Goal: Information Seeking & Learning: Check status

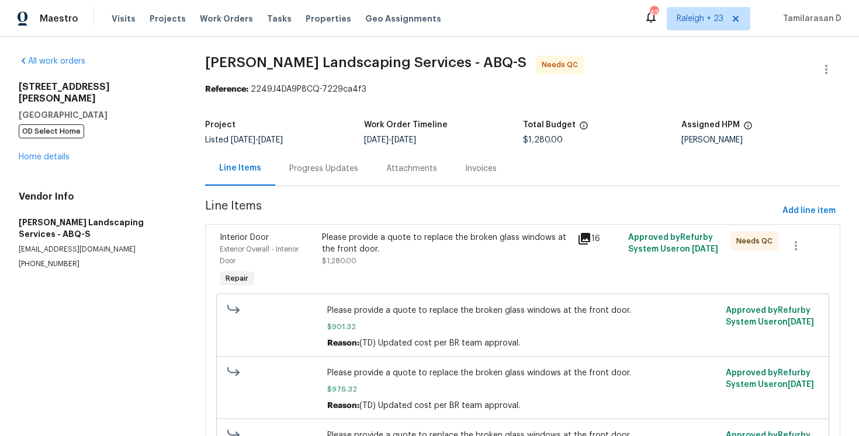
click at [308, 177] on div "Progress Updates" at bounding box center [323, 168] width 97 height 34
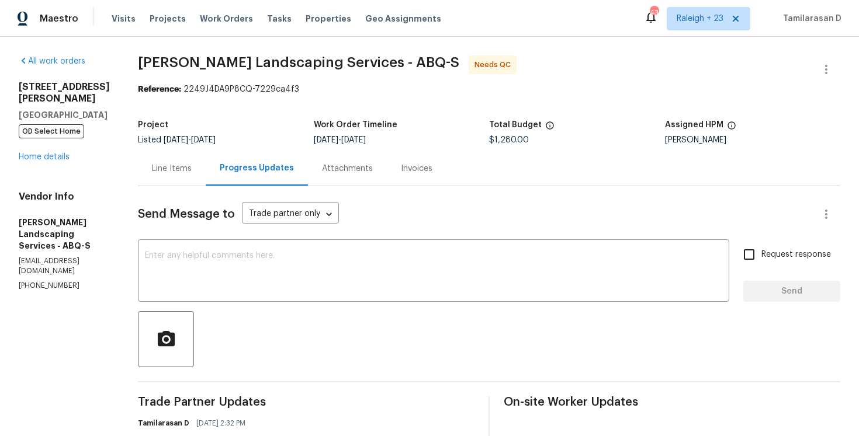
click at [199, 161] on div "Line Items" at bounding box center [172, 168] width 68 height 34
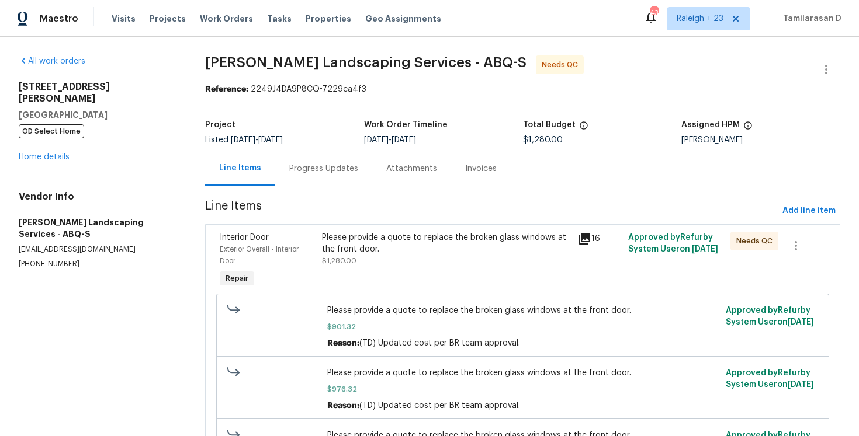
click at [300, 172] on div "Progress Updates" at bounding box center [323, 169] width 69 height 12
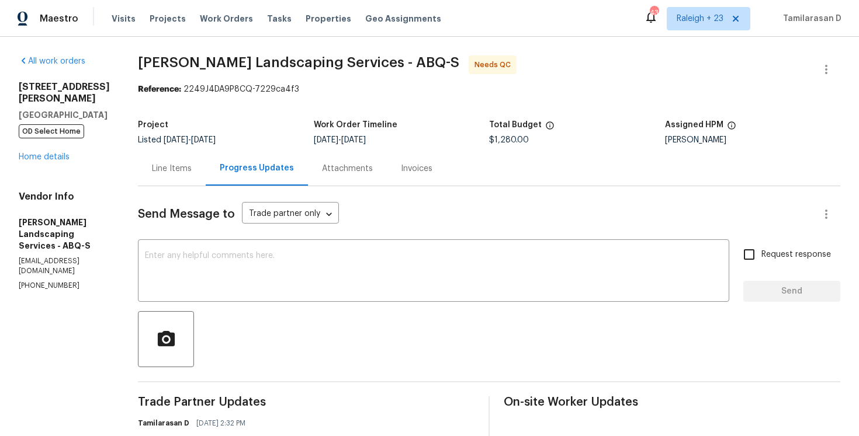
click at [39, 156] on div "All work orders 35 Sandia Heights Dr NE Albuquerque, NM 87122 OD Select Home Ho…" at bounding box center [64, 172] width 91 height 235
click at [43, 150] on div "35 Sandia Heights Dr NE Albuquerque, NM 87122 OD Select Home Home details" at bounding box center [64, 122] width 91 height 82
click at [47, 153] on link "Home details" at bounding box center [44, 157] width 51 height 8
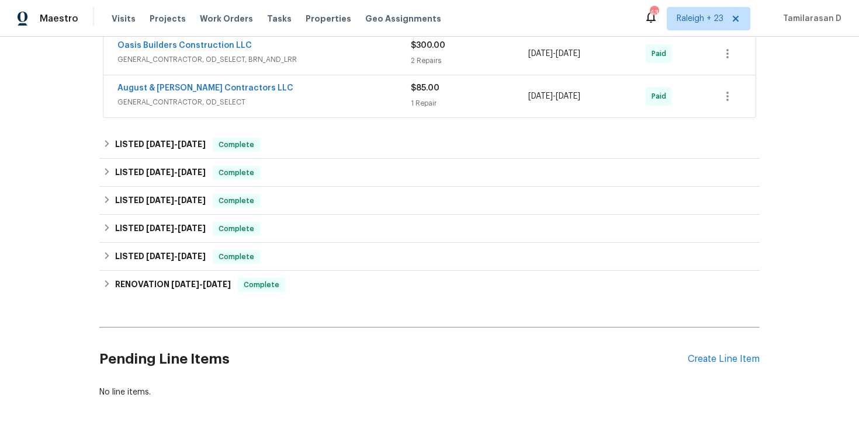
scroll to position [312, 0]
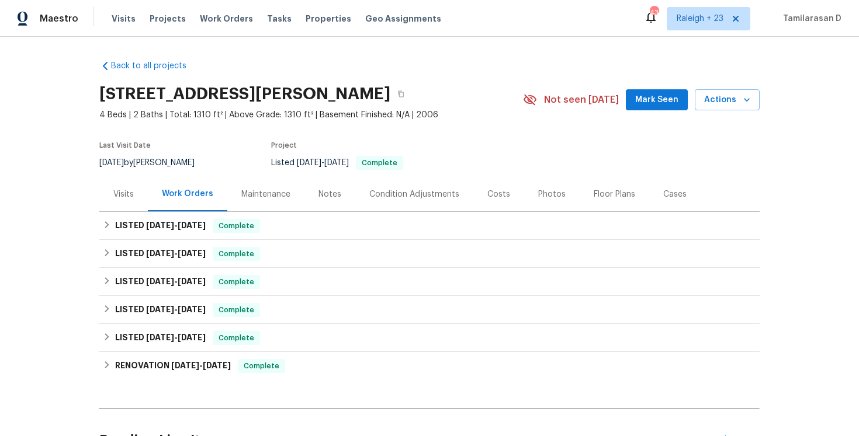
click at [96, 220] on div "Back to all projects 13 Herndon Ct, Clayton, NC 27520 4 Beds | 2 Baths | Total:…" at bounding box center [429, 237] width 859 height 400
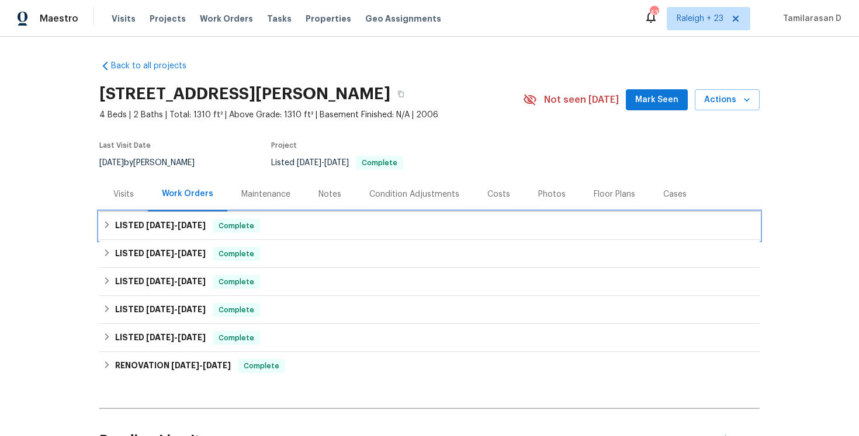
click at [109, 223] on icon at bounding box center [107, 225] width 8 height 8
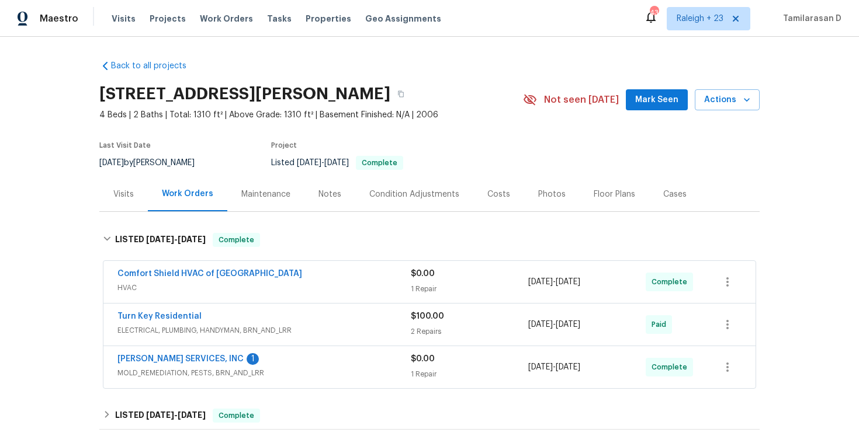
click at [245, 281] on div "Comfort Shield HVAC of NC" at bounding box center [263, 275] width 293 height 14
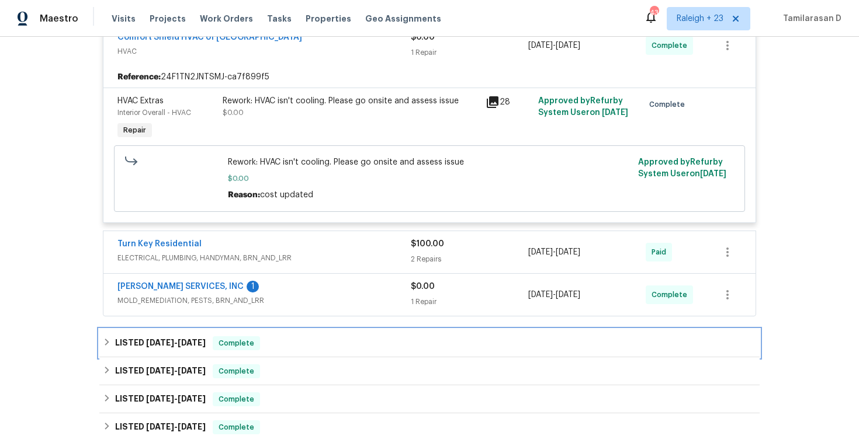
click at [102, 350] on div "LISTED 7/15/25 - 7/18/25 Complete" at bounding box center [429, 343] width 660 height 28
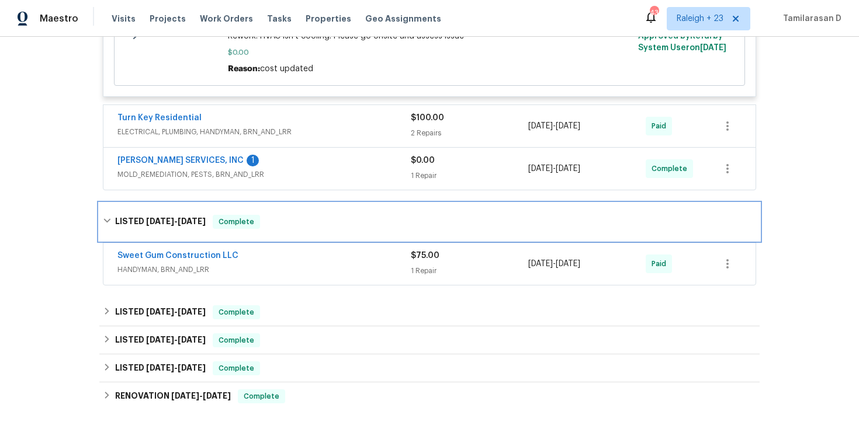
scroll to position [383, 0]
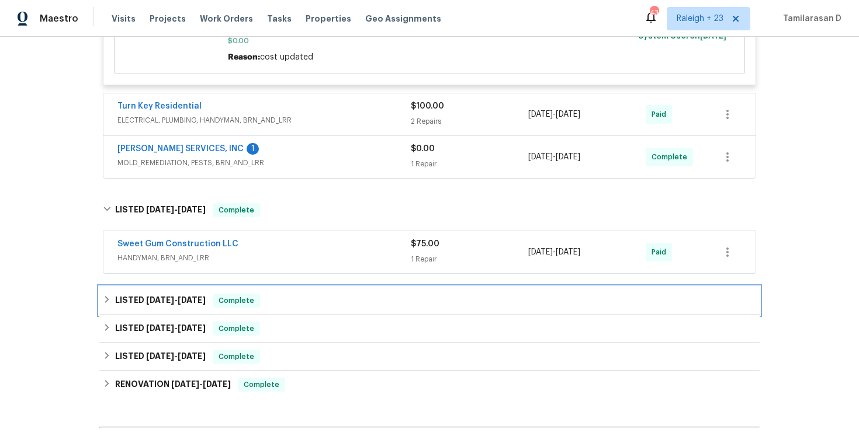
click at [99, 304] on div "LISTED 6/9/25 - 6/10/25 Complete" at bounding box center [429, 301] width 660 height 28
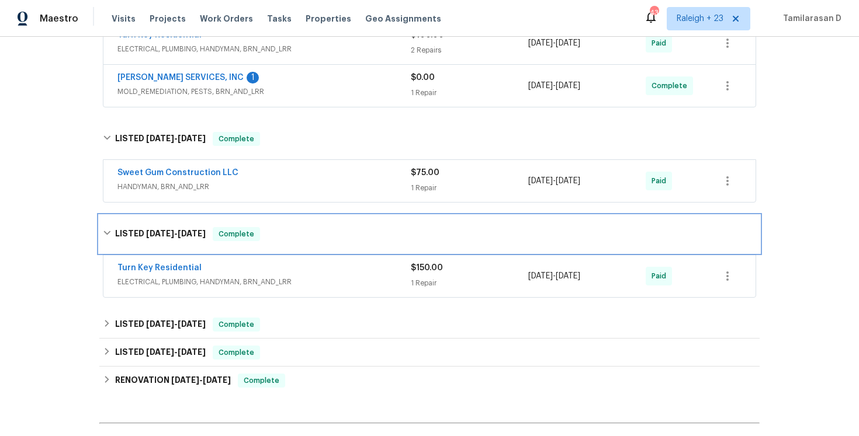
scroll to position [462, 0]
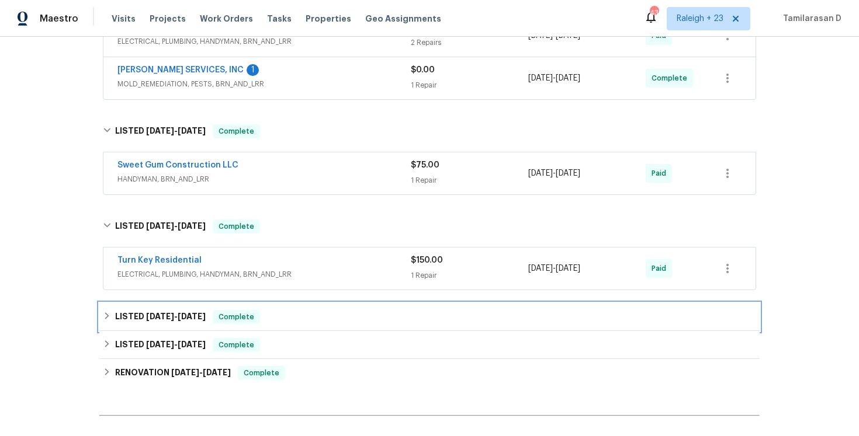
click at [105, 320] on icon at bounding box center [107, 316] width 8 height 8
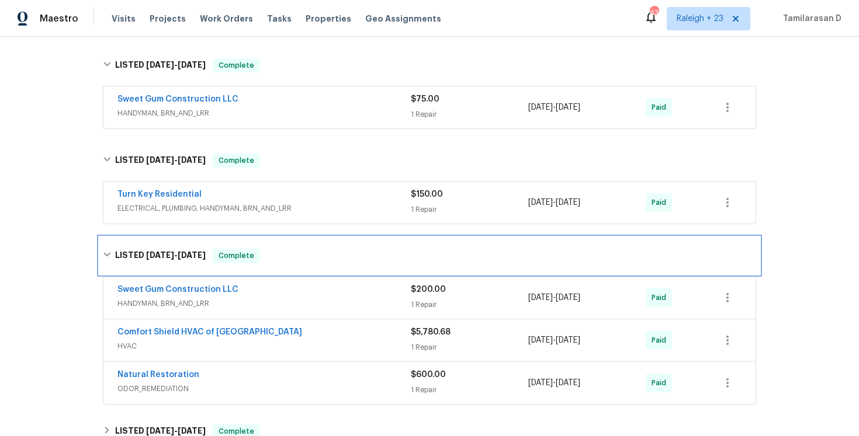
scroll to position [533, 0]
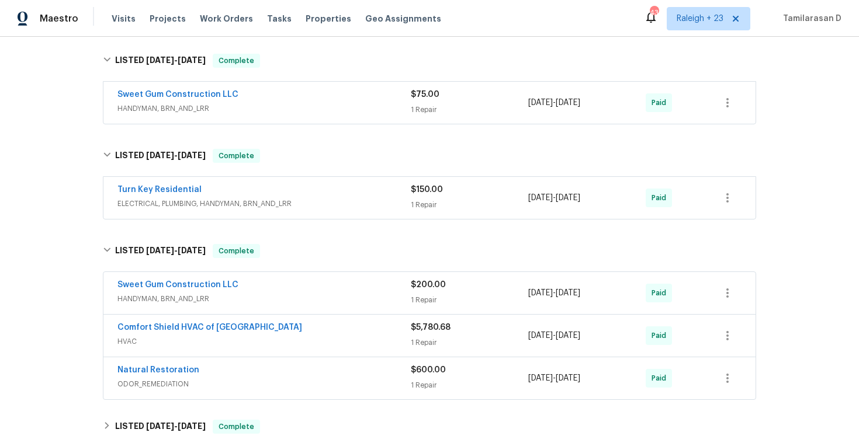
click at [269, 333] on div "Comfort Shield HVAC of NC" at bounding box center [263, 329] width 293 height 14
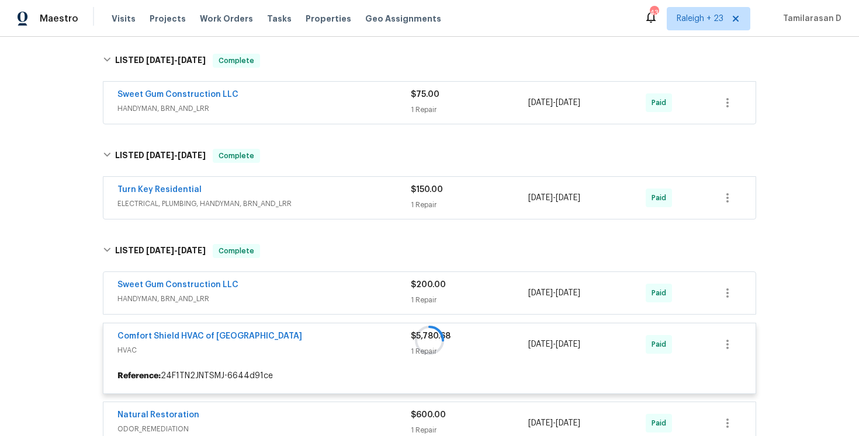
scroll to position [562, 0]
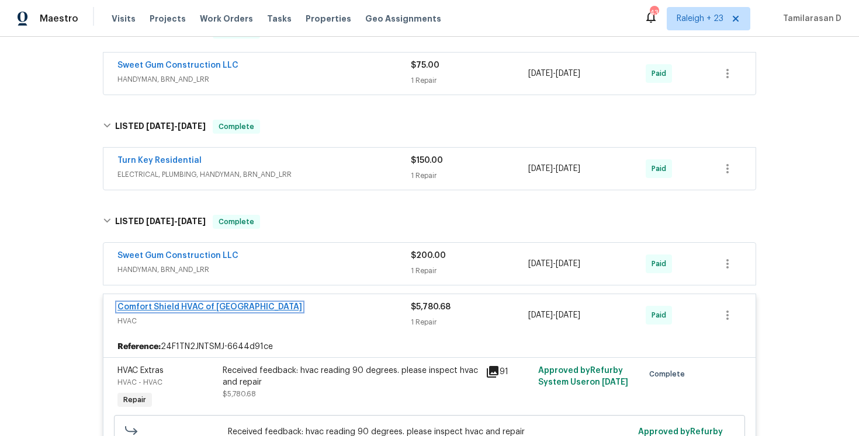
click at [169, 307] on link "Comfort Shield HVAC of NC" at bounding box center [209, 307] width 185 height 8
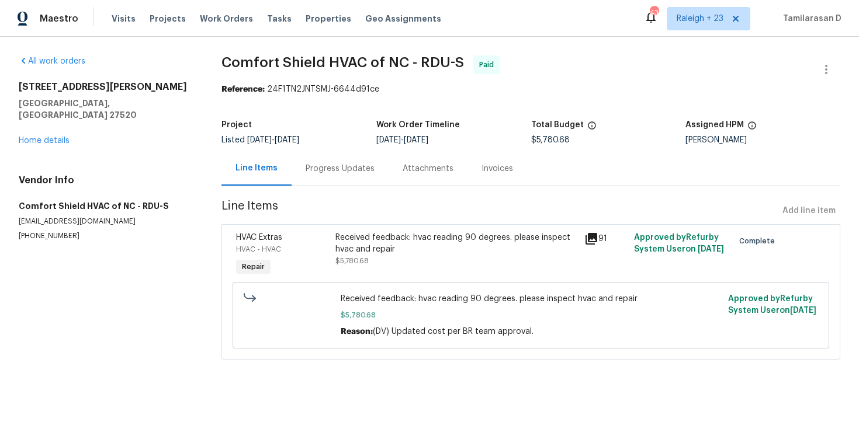
click at [317, 168] on div "Progress Updates" at bounding box center [339, 169] width 69 height 12
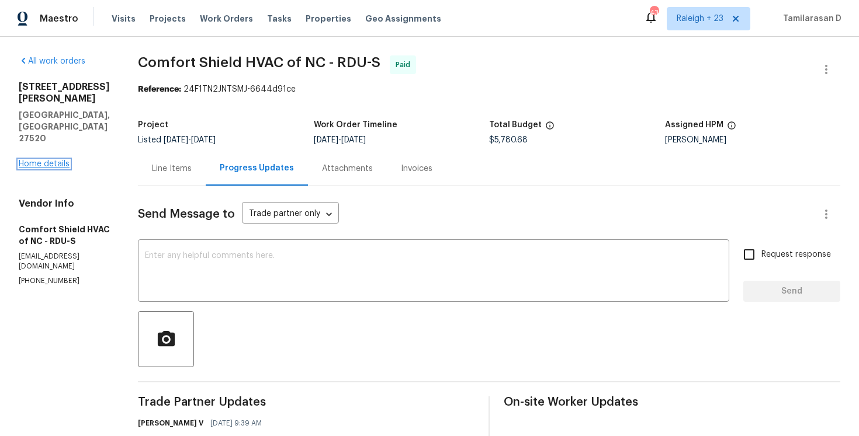
click at [45, 160] on link "Home details" at bounding box center [44, 164] width 51 height 8
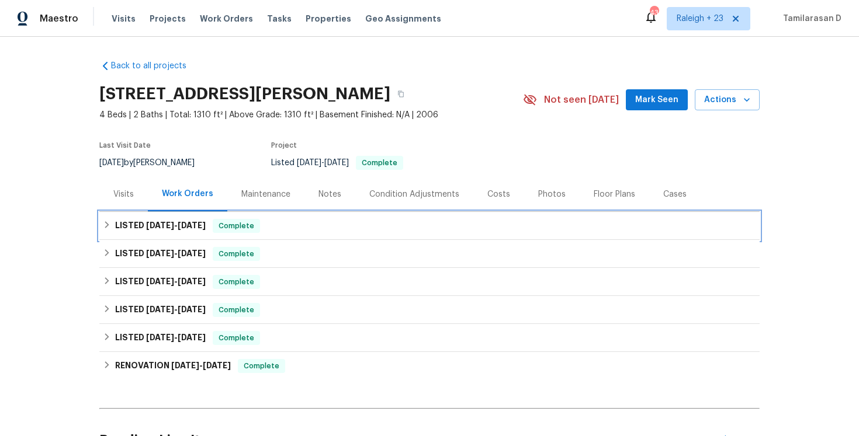
click at [117, 234] on div "LISTED 8/4/25 - 8/13/25 Complete" at bounding box center [429, 226] width 660 height 28
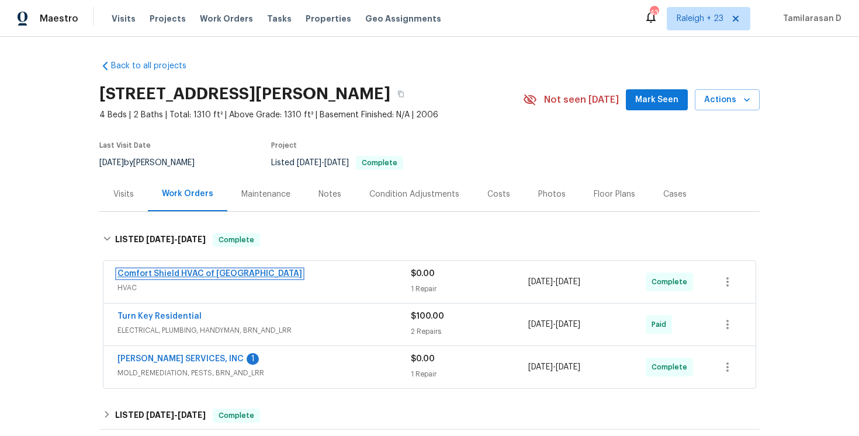
click at [168, 277] on link "Comfort Shield HVAC of NC" at bounding box center [209, 274] width 185 height 8
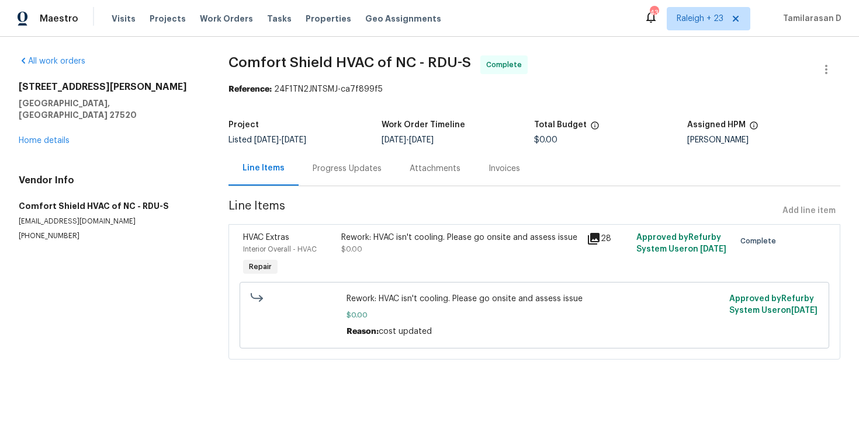
click at [322, 191] on section "Comfort Shield HVAC of NC - RDU-S Complete Reference: 24F1TN2JNTSMJ-ca7f899f5 P…" at bounding box center [534, 214] width 612 height 318
click at [334, 166] on div "Progress Updates" at bounding box center [346, 169] width 69 height 12
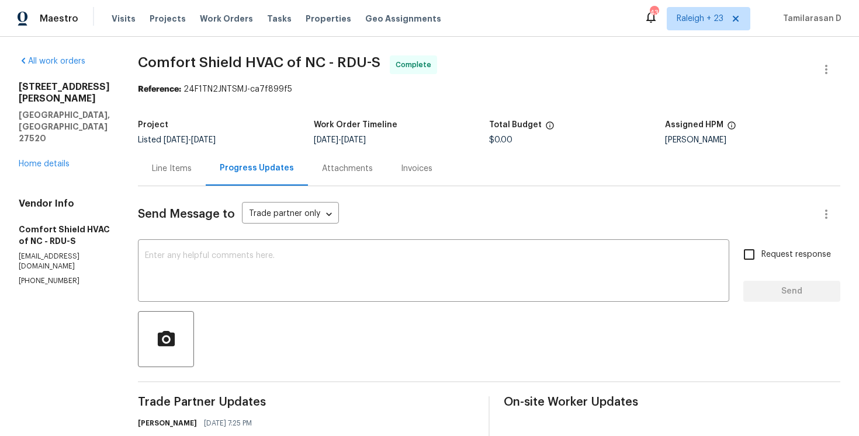
click at [40, 133] on div "13 Herndon Ct Clayton, NC 27520 Home details" at bounding box center [64, 125] width 91 height 89
click at [40, 160] on link "Home details" at bounding box center [44, 164] width 51 height 8
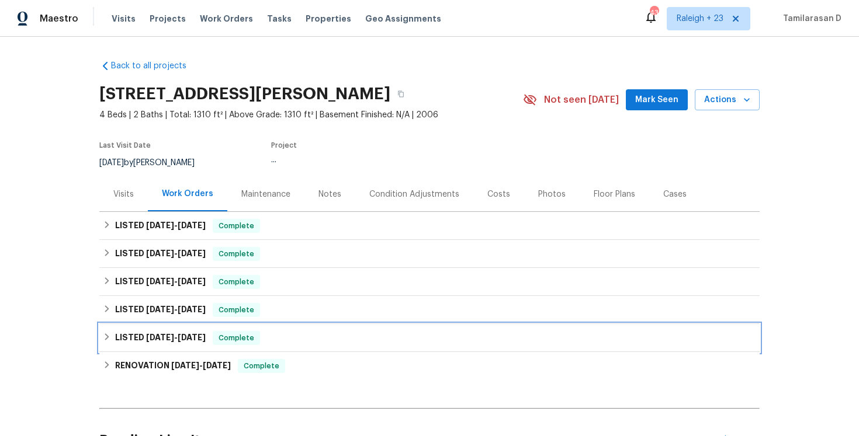
click at [115, 334] on h6 "LISTED 3/19/25 - 3/20/25" at bounding box center [160, 338] width 91 height 14
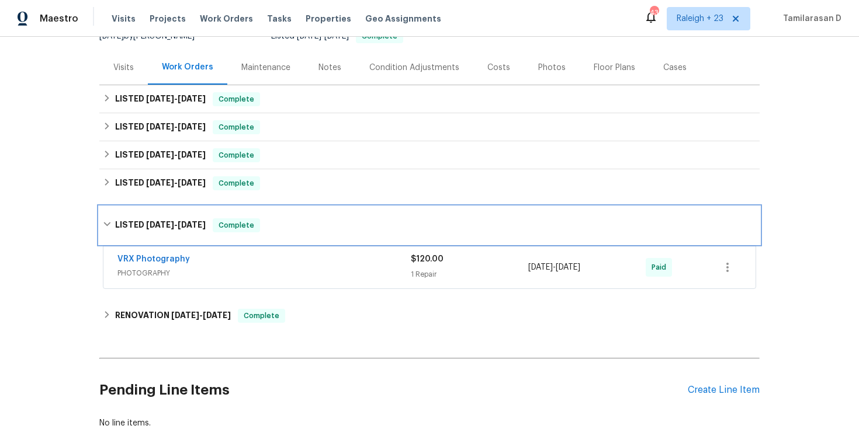
scroll to position [162, 0]
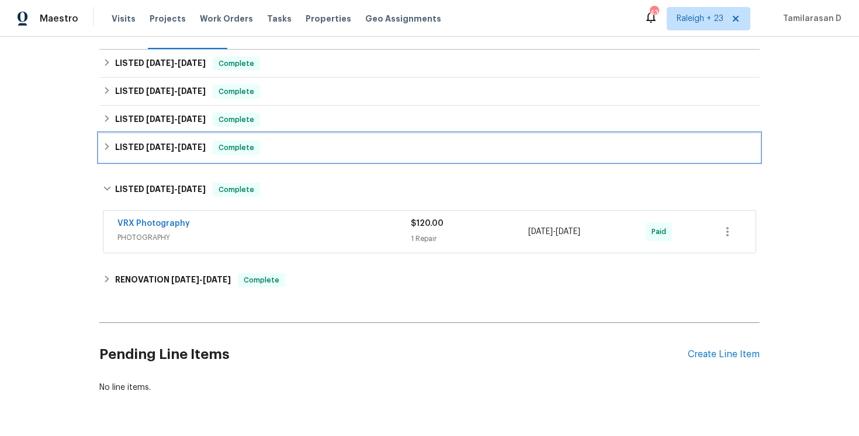
click at [106, 153] on div "LISTED 4/10/25 - 6/2/25 Complete" at bounding box center [429, 148] width 653 height 14
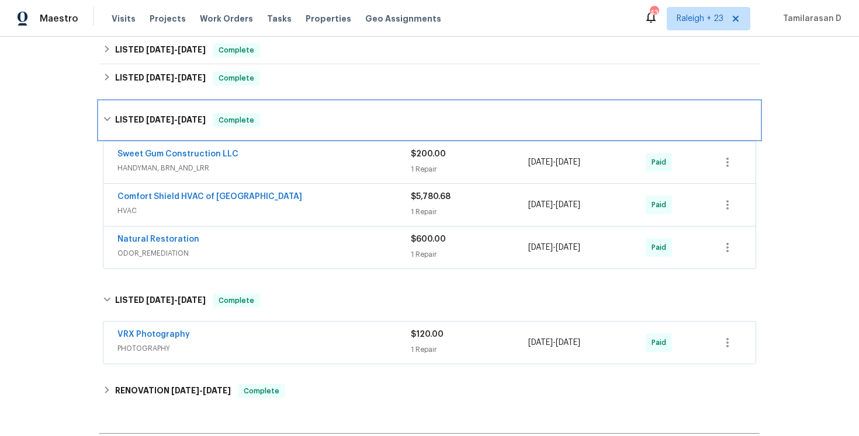
scroll to position [207, 0]
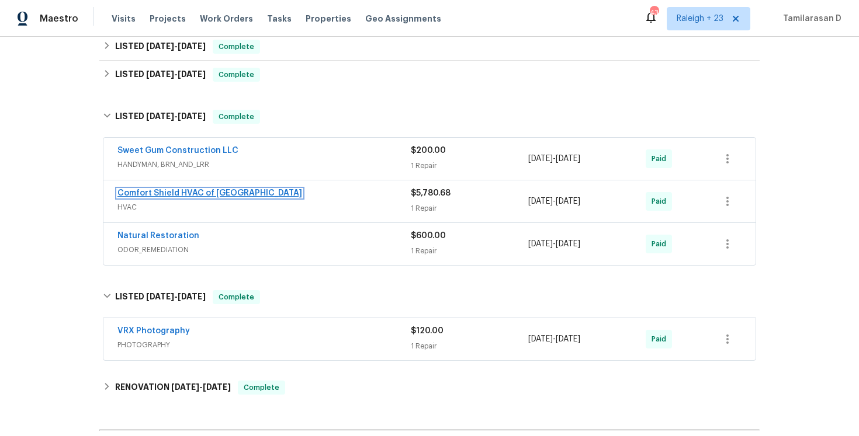
click at [197, 190] on link "Comfort Shield HVAC of NC" at bounding box center [209, 193] width 185 height 8
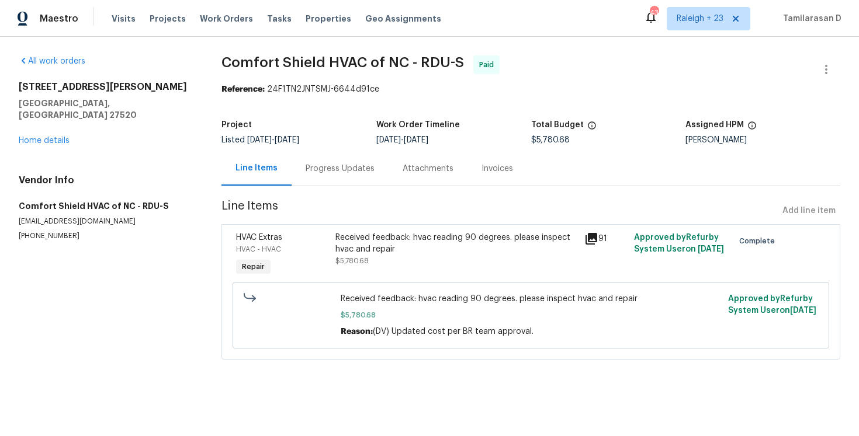
click at [329, 179] on div "Progress Updates" at bounding box center [339, 168] width 97 height 34
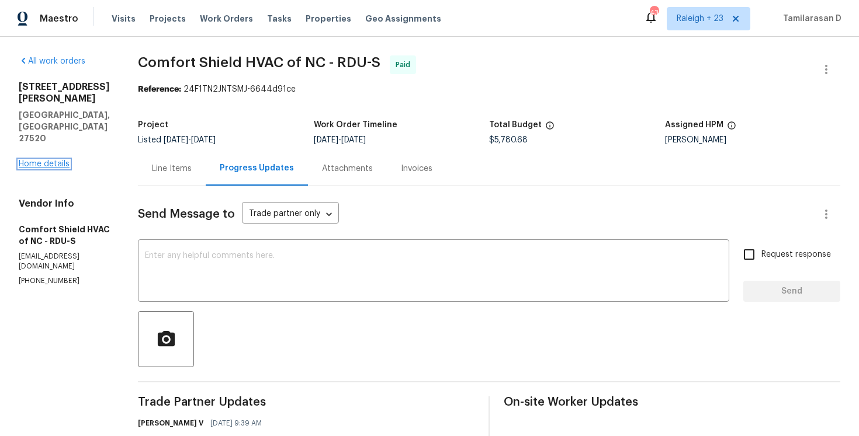
click at [55, 160] on link "Home details" at bounding box center [44, 164] width 51 height 8
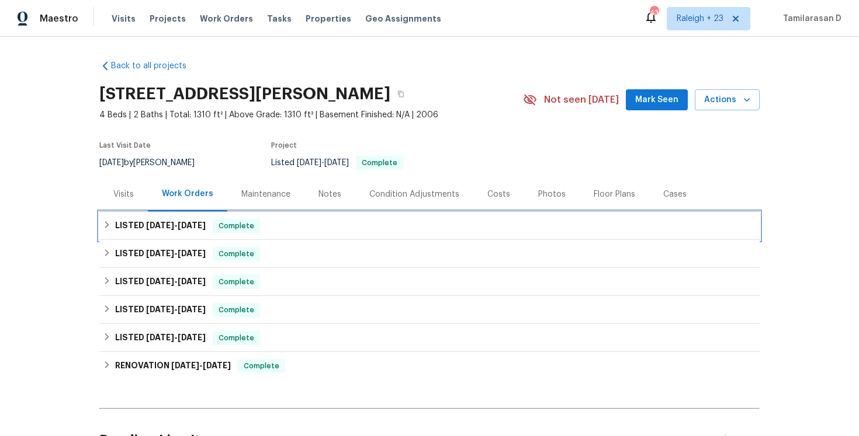
click at [119, 224] on h6 "LISTED 8/4/25 - 8/13/25" at bounding box center [160, 226] width 91 height 14
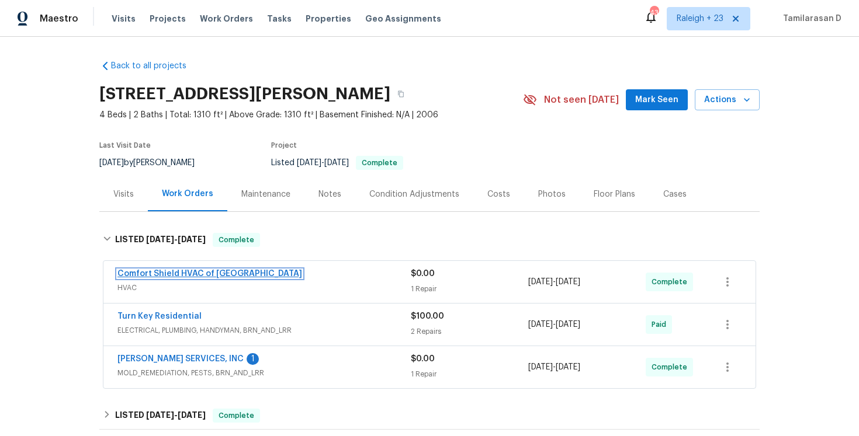
click at [154, 270] on link "Comfort Shield HVAC of NC" at bounding box center [209, 274] width 185 height 8
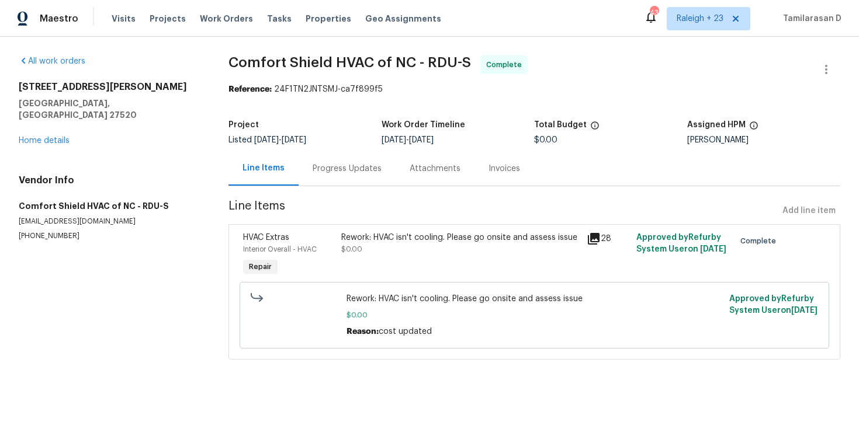
click at [314, 164] on div "Progress Updates" at bounding box center [346, 169] width 69 height 12
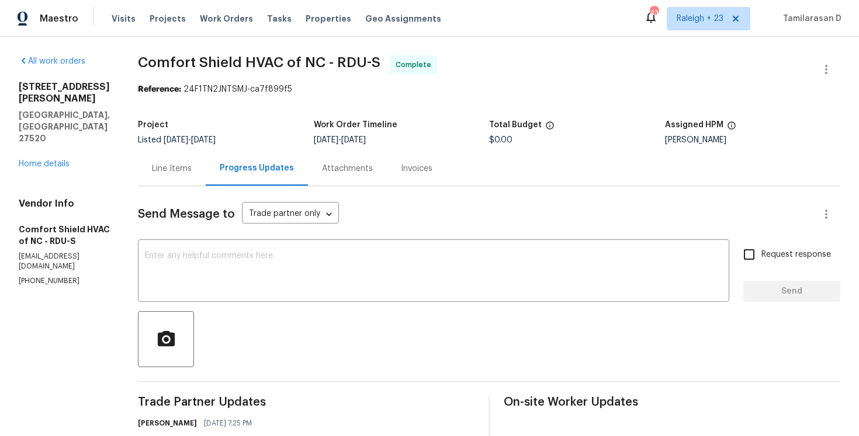
click at [206, 178] on div "Line Items" at bounding box center [172, 168] width 68 height 34
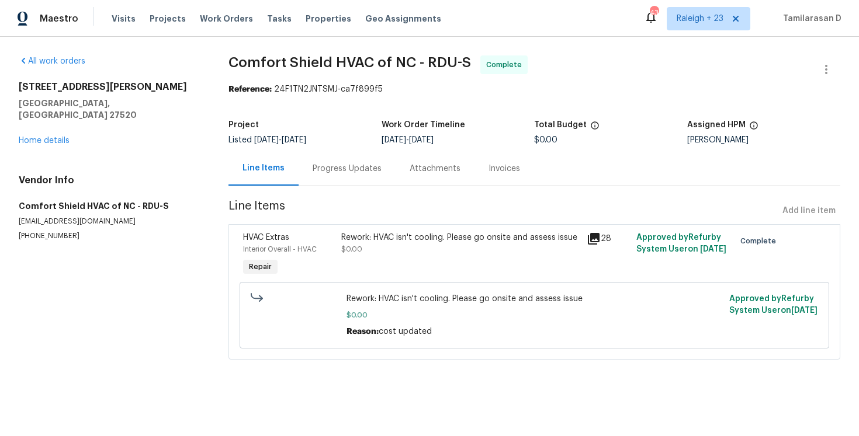
click at [428, 273] on div "Rework: HVAC isn't cooling. Please go onsite and assess issue $0.00" at bounding box center [461, 255] width 246 height 54
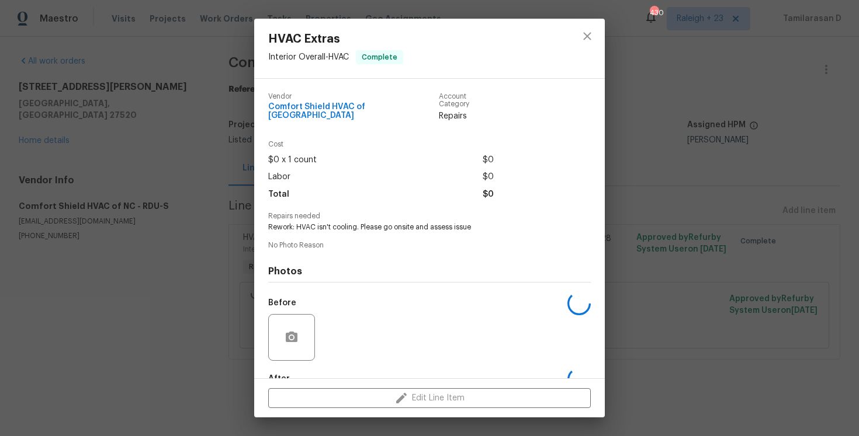
scroll to position [62, 0]
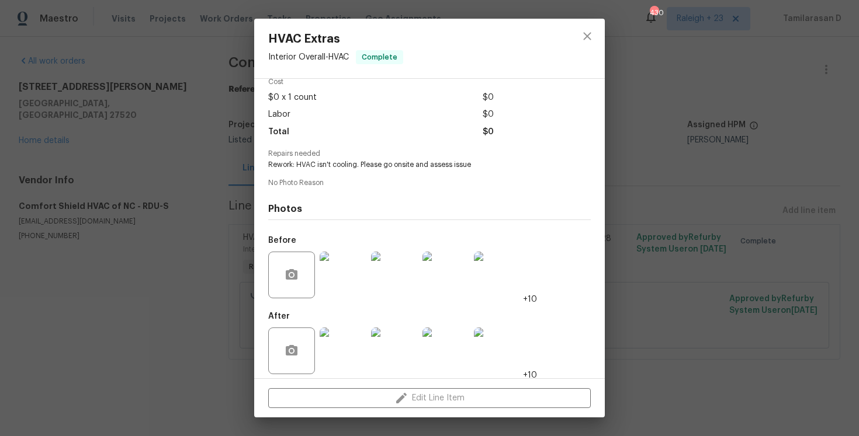
click at [464, 339] on img at bounding box center [445, 351] width 47 height 47
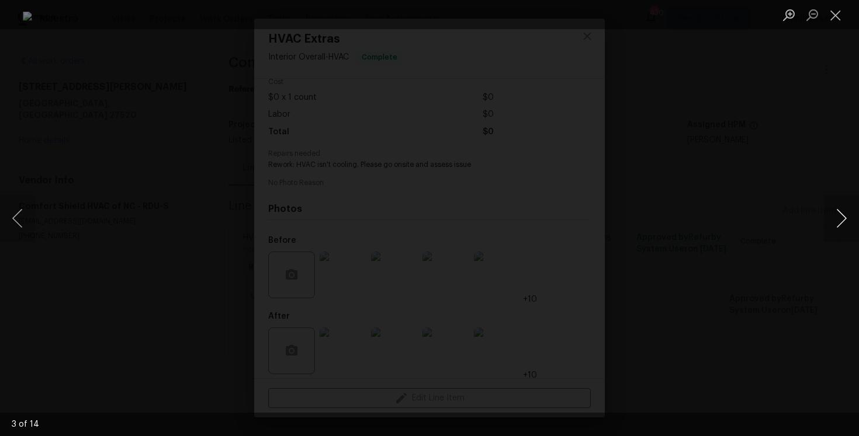
click at [844, 213] on button "Next image" at bounding box center [841, 218] width 35 height 47
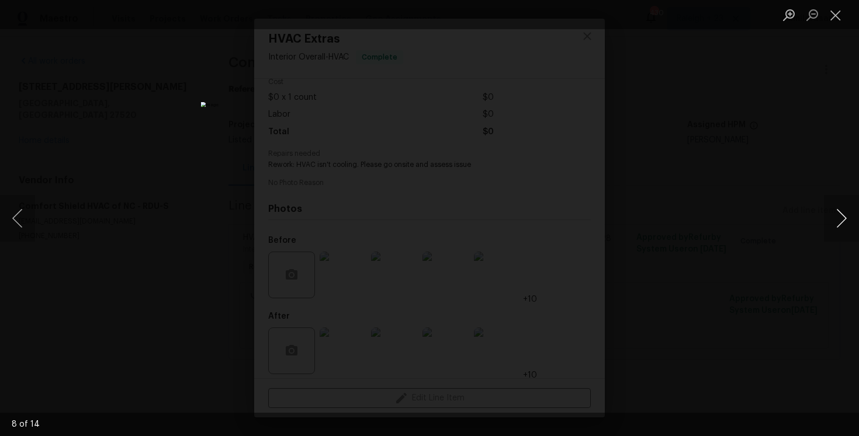
click at [844, 213] on button "Next image" at bounding box center [841, 218] width 35 height 47
click at [838, 13] on button "Close lightbox" at bounding box center [835, 15] width 23 height 20
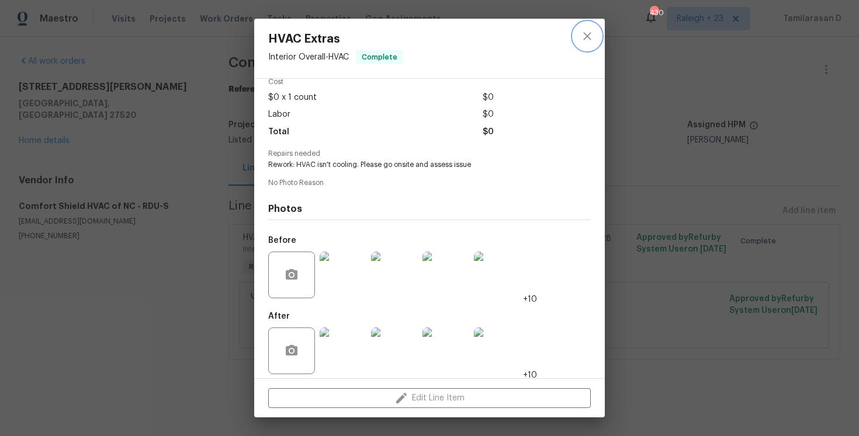
click at [591, 33] on icon "close" at bounding box center [587, 36] width 14 height 14
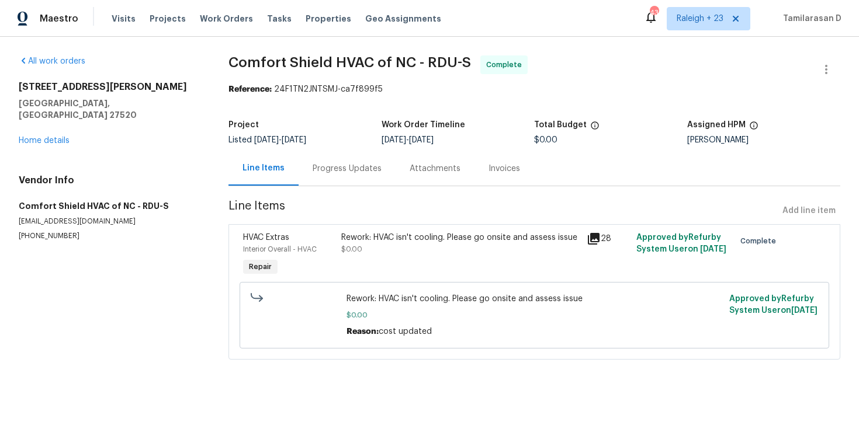
click at [354, 172] on div "Progress Updates" at bounding box center [346, 169] width 69 height 12
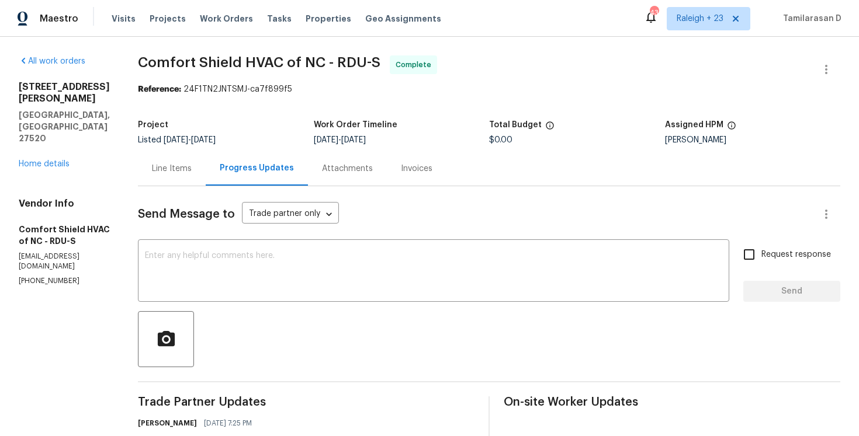
click at [472, 175] on div "Line Items Progress Updates Attachments Invoices" at bounding box center [489, 168] width 702 height 35
click at [206, 176] on div "Line Items" at bounding box center [172, 168] width 68 height 34
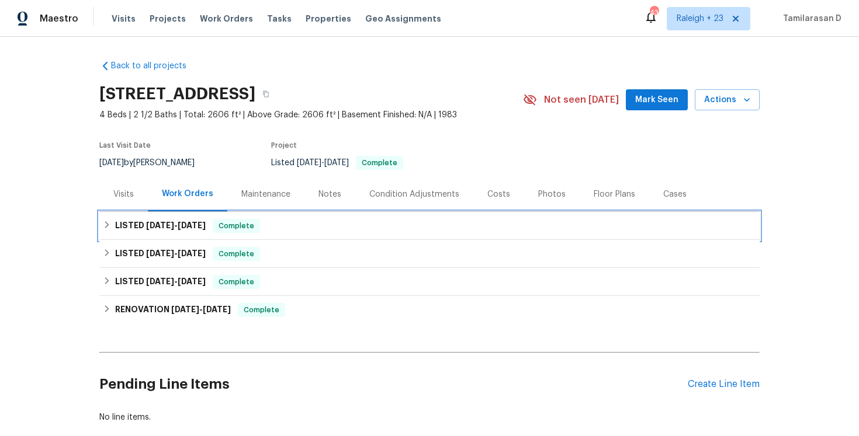
click at [120, 230] on h6 "LISTED 8/13/25 - 8/18/25" at bounding box center [160, 226] width 91 height 14
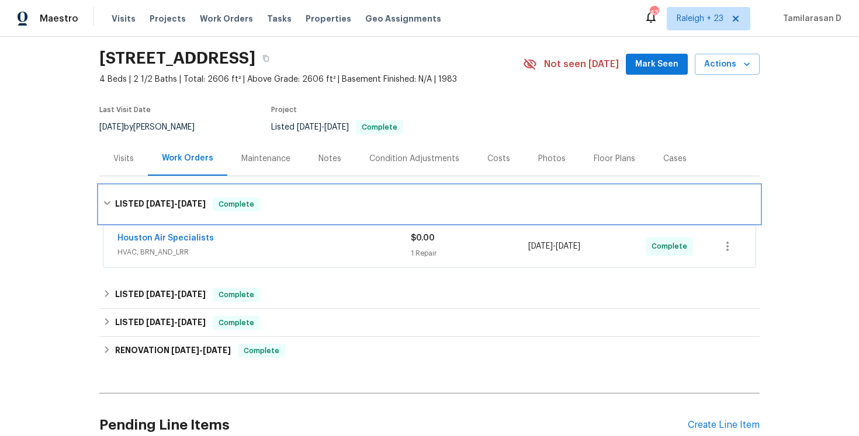
scroll to position [39, 0]
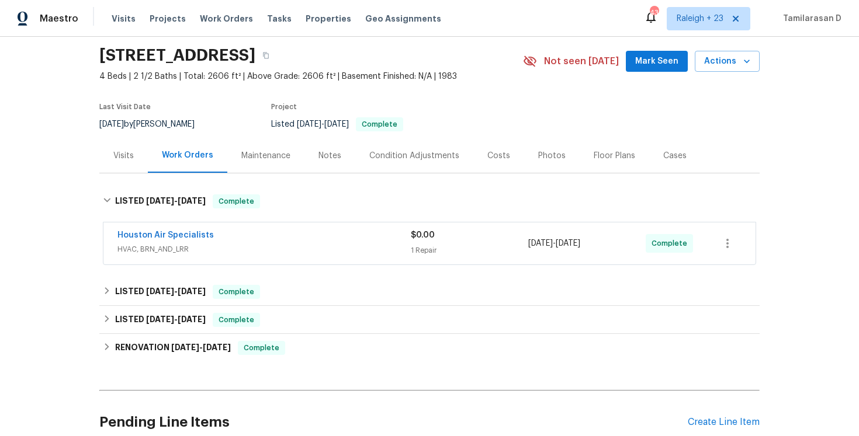
click at [257, 250] on span "HVAC, BRN_AND_LRR" at bounding box center [263, 250] width 293 height 12
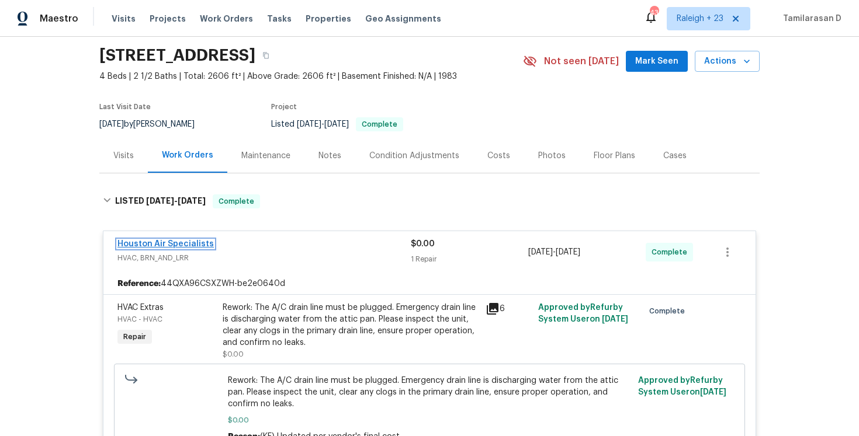
click at [180, 241] on link "Houston Air Specialists" at bounding box center [165, 244] width 96 height 8
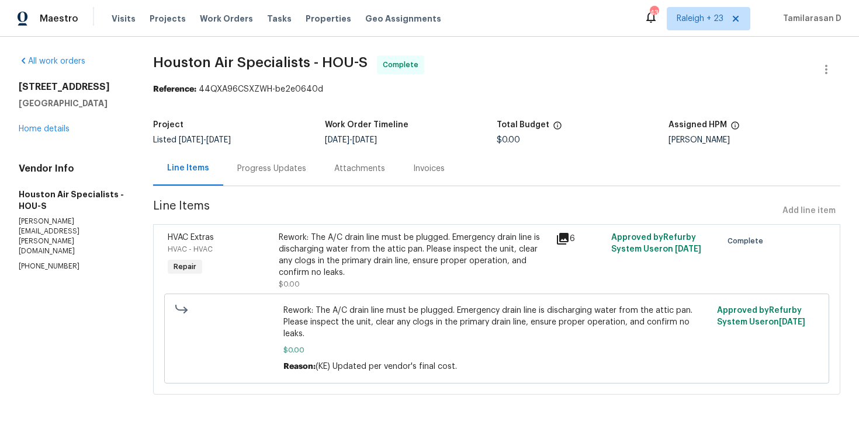
click at [273, 183] on div "Progress Updates" at bounding box center [271, 168] width 97 height 34
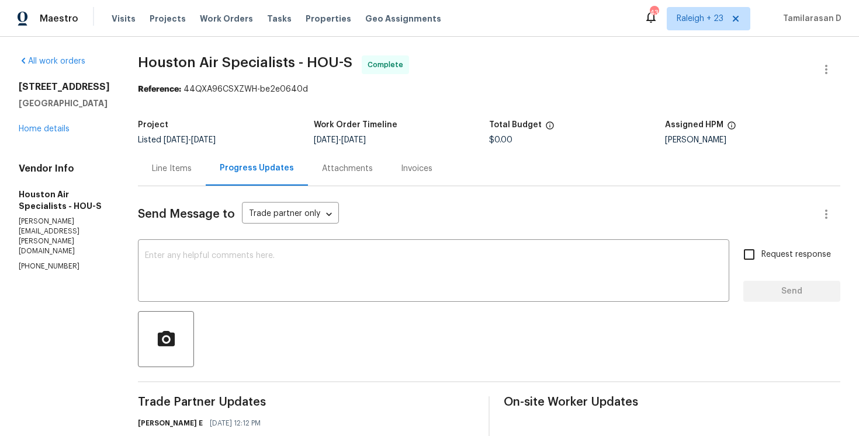
click at [206, 169] on div "Line Items" at bounding box center [172, 168] width 68 height 34
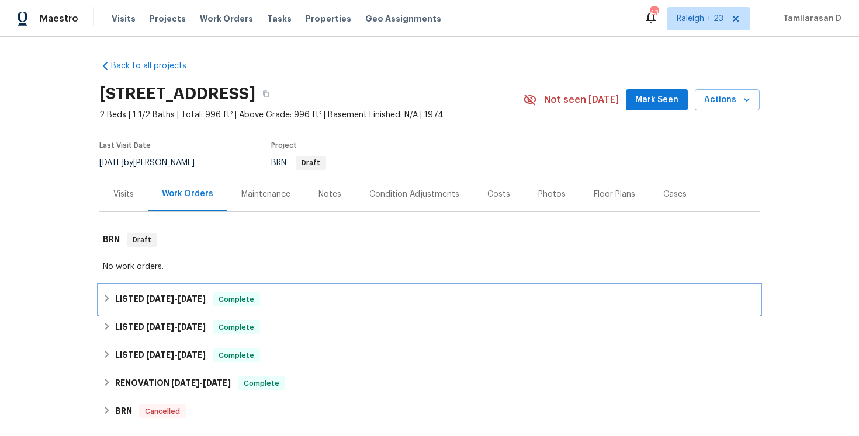
click at [108, 305] on div "LISTED [DATE] - [DATE] Complete" at bounding box center [429, 300] width 653 height 14
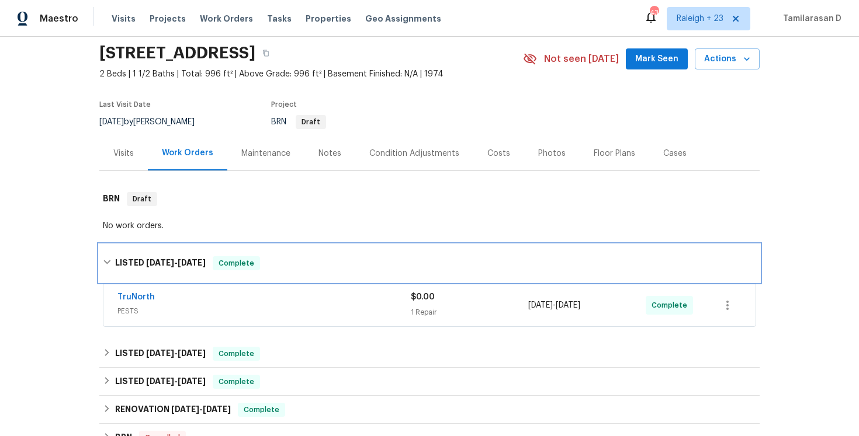
scroll to position [50, 0]
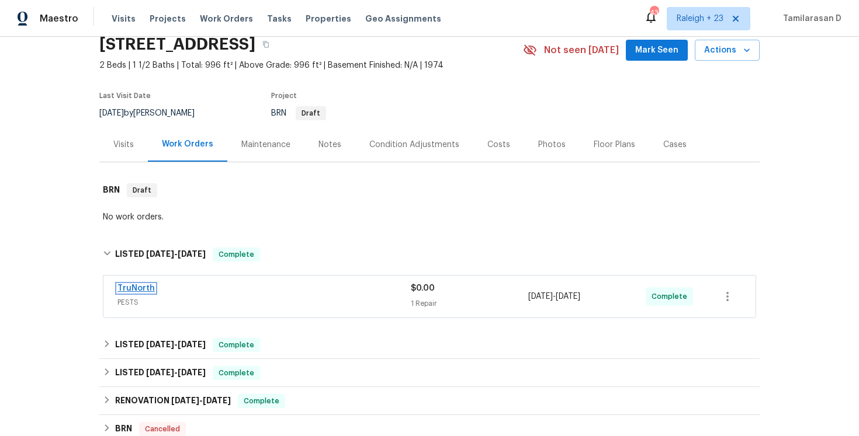
click at [136, 288] on link "TruNorth" at bounding box center [135, 288] width 37 height 8
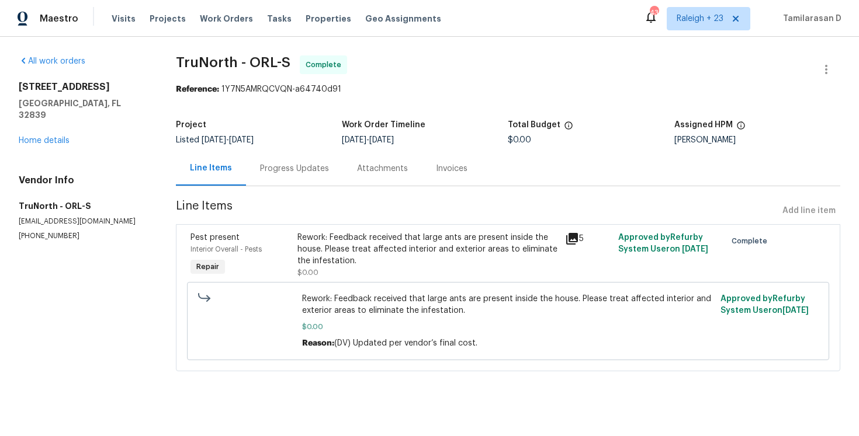
click at [291, 173] on div "Progress Updates" at bounding box center [294, 169] width 69 height 12
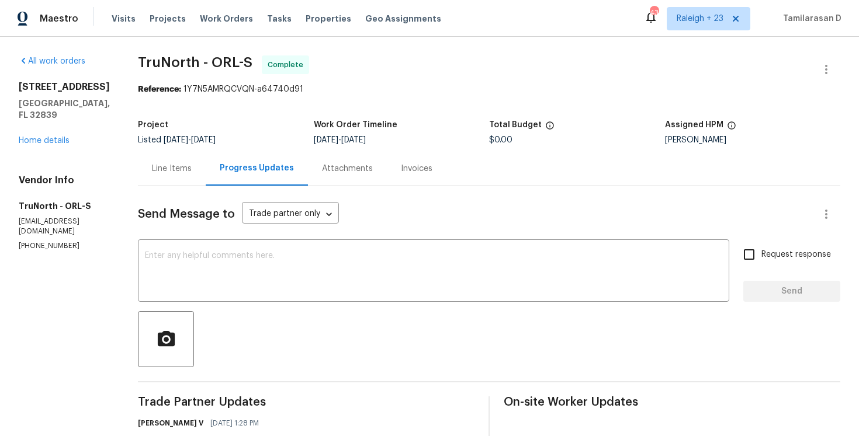
click at [54, 134] on div "[STREET_ADDRESS] Home details" at bounding box center [64, 113] width 91 height 65
click at [53, 143] on link "Home details" at bounding box center [44, 141] width 51 height 8
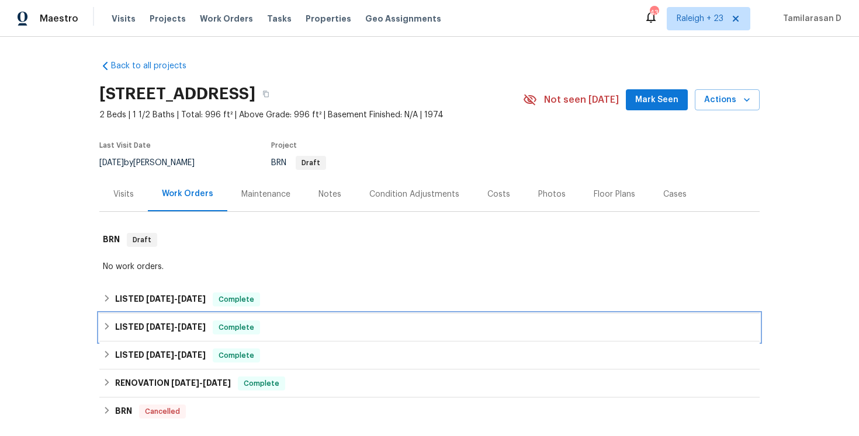
click at [110, 332] on div "LISTED [DATE] - [DATE] Complete" at bounding box center [429, 328] width 653 height 14
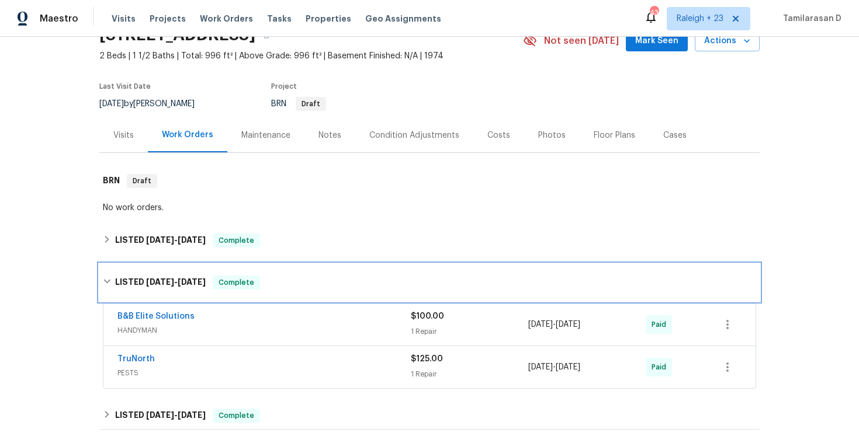
scroll to position [65, 0]
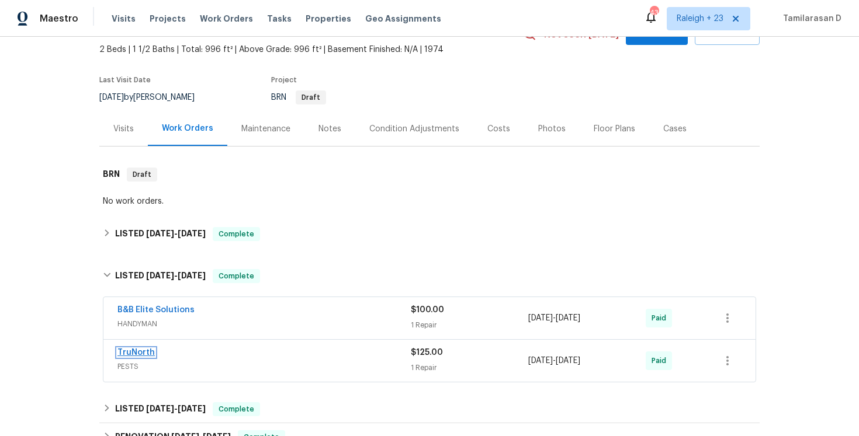
click at [137, 352] on link "TruNorth" at bounding box center [135, 353] width 37 height 8
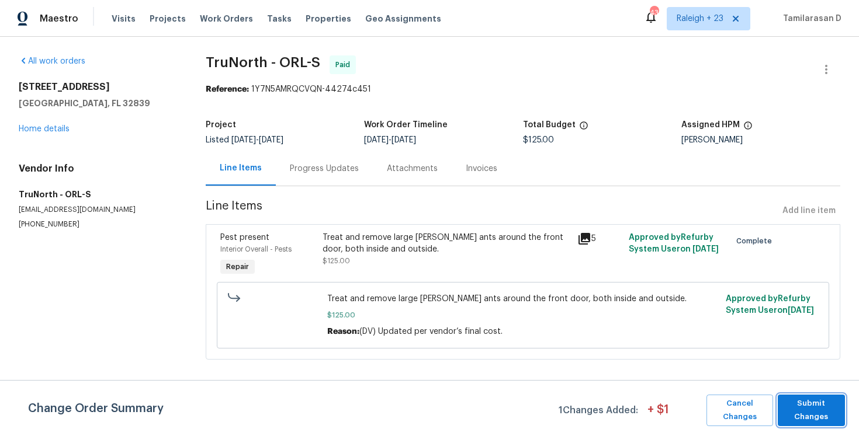
click at [813, 414] on span "Submit Changes" at bounding box center [810, 410] width 55 height 27
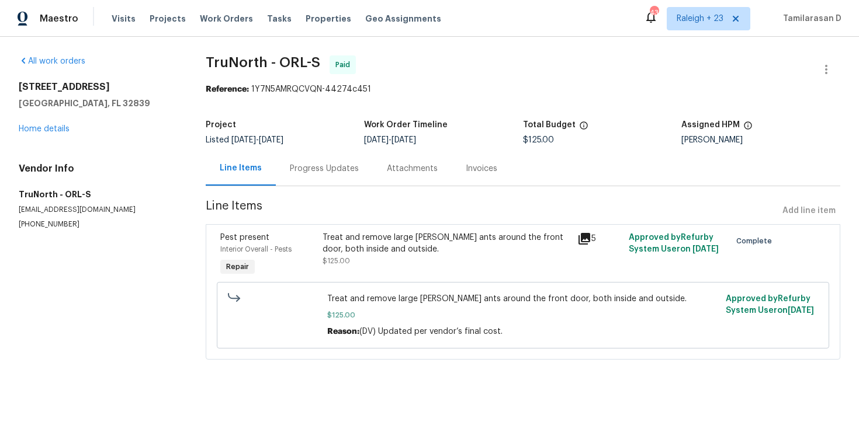
click at [322, 166] on div "Progress Updates" at bounding box center [324, 169] width 69 height 12
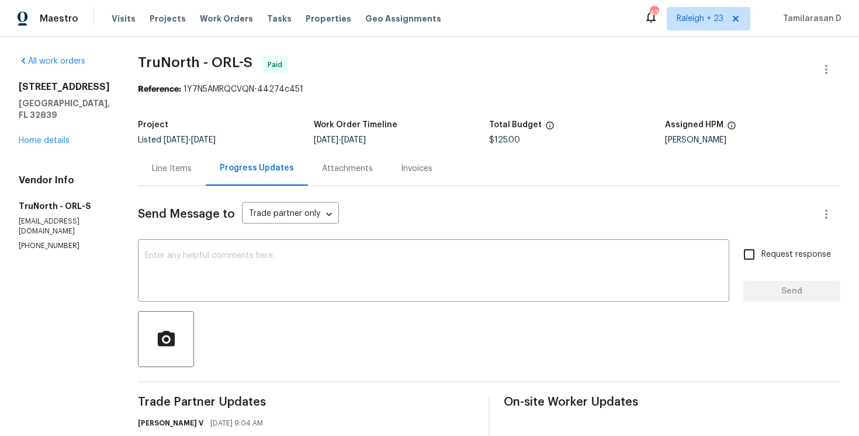
click at [167, 171] on div "Line Items" at bounding box center [172, 169] width 40 height 12
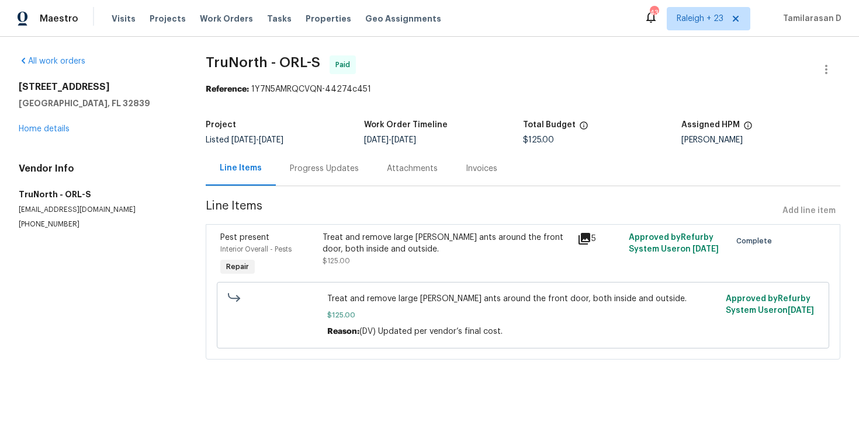
click at [390, 270] on div "Treat and remove large [PERSON_NAME] ants around the front door, both inside an…" at bounding box center [446, 255] width 255 height 54
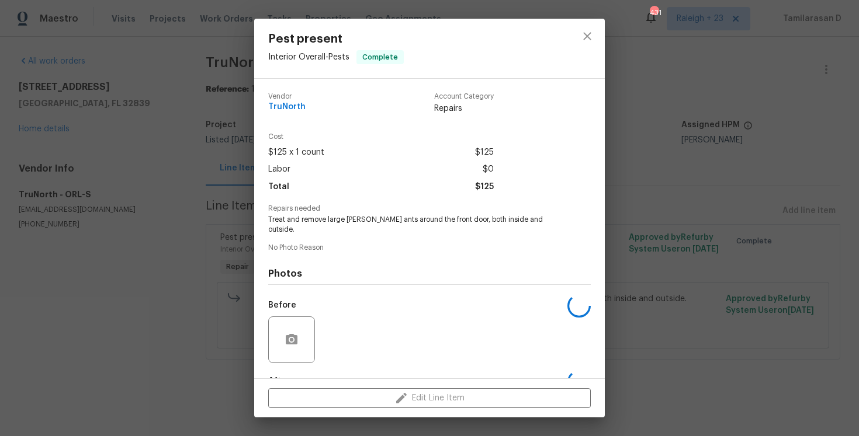
scroll to position [62, 0]
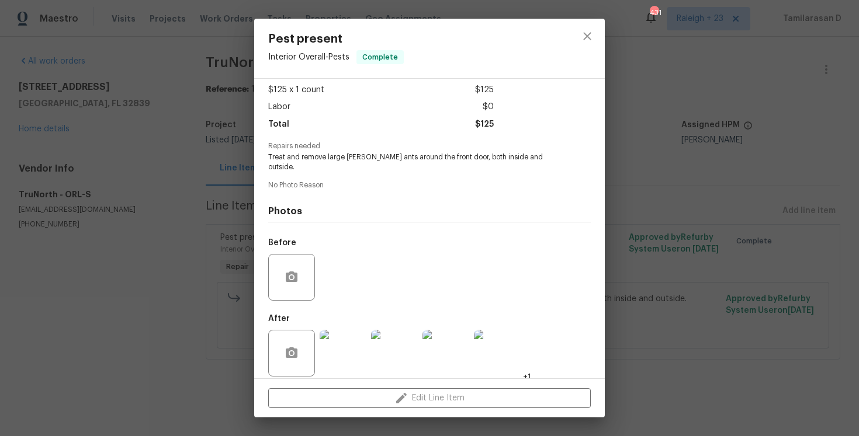
click at [353, 332] on img at bounding box center [342, 353] width 47 height 47
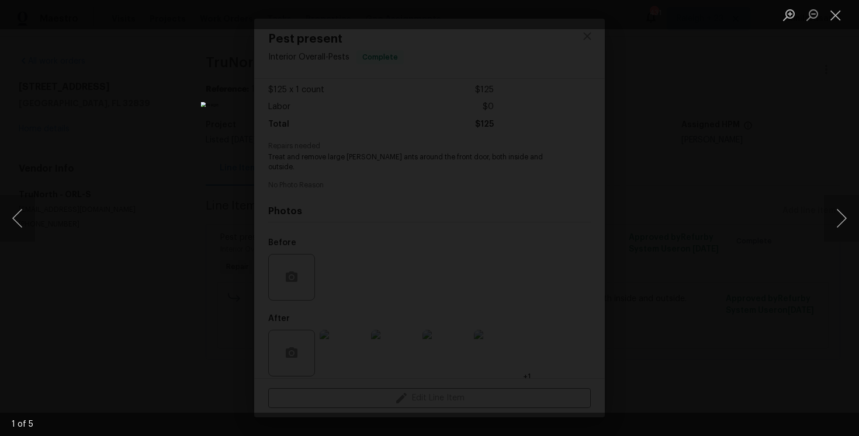
click at [702, 250] on div "Lightbox" at bounding box center [429, 218] width 859 height 436
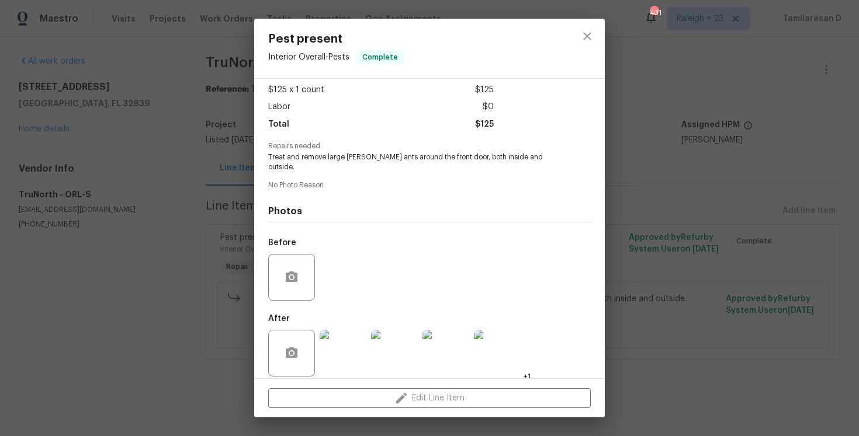
click at [168, 178] on div "Pest present Interior Overall - Pests Complete Vendor TruNorth Account Category…" at bounding box center [429, 218] width 859 height 436
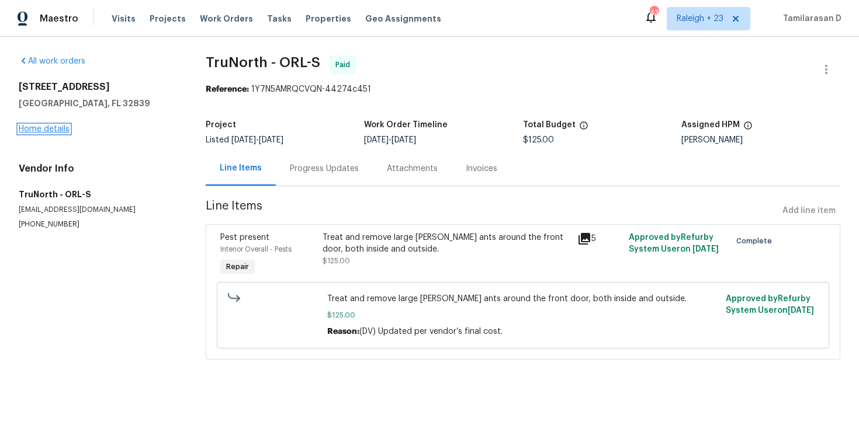
click at [51, 128] on link "Home details" at bounding box center [44, 129] width 51 height 8
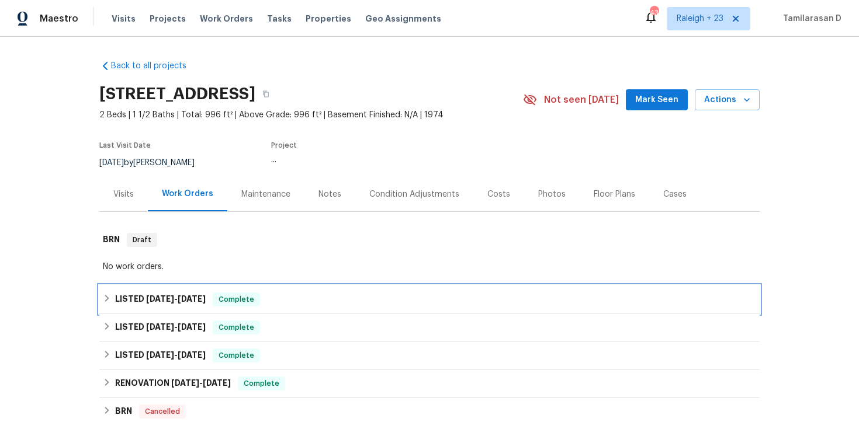
click at [115, 302] on h6 "LISTED [DATE] - [DATE]" at bounding box center [160, 300] width 91 height 14
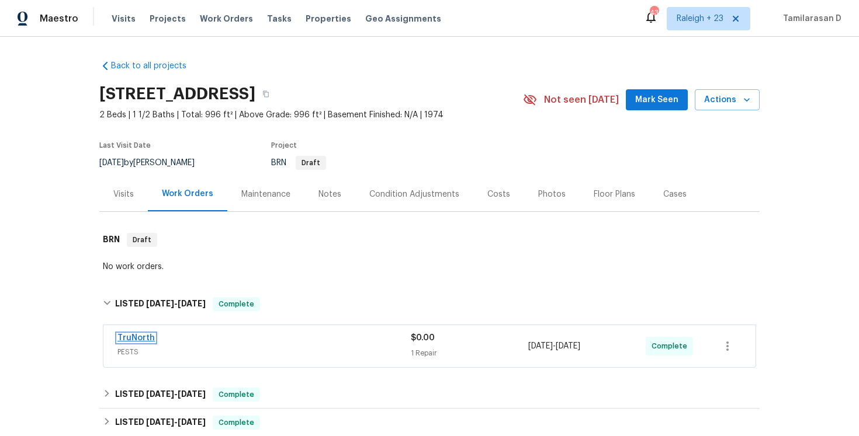
click at [139, 338] on link "TruNorth" at bounding box center [135, 338] width 37 height 8
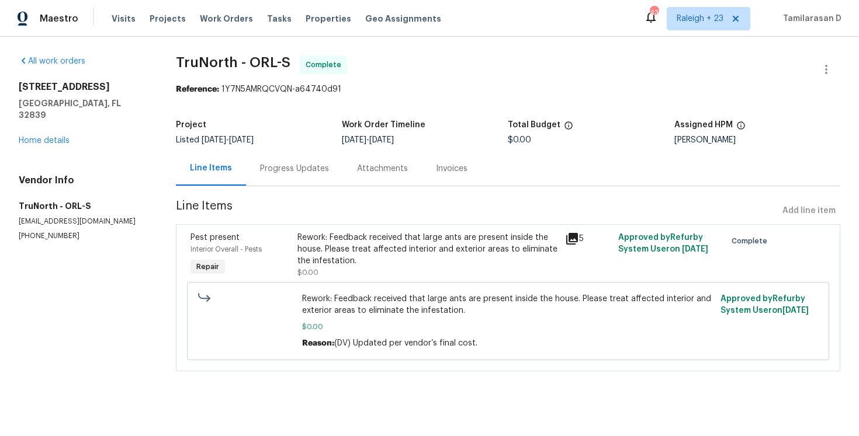
click at [376, 247] on div "Rework: Feedback received that large ants are present inside the house. Please …" at bounding box center [427, 249] width 261 height 35
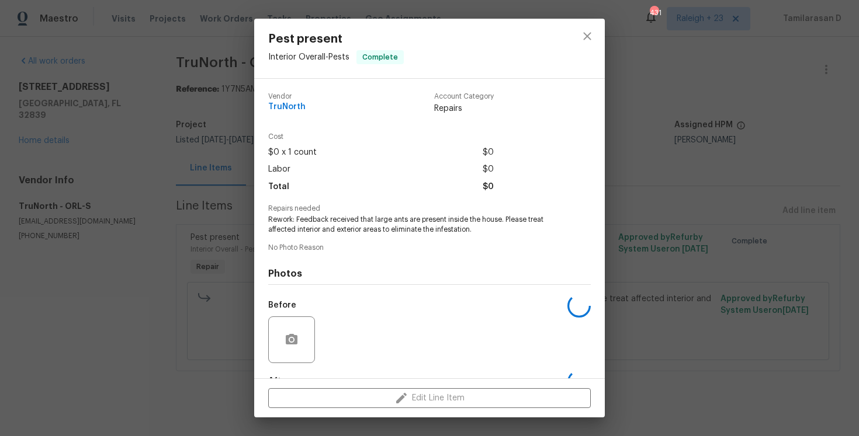
scroll to position [72, 0]
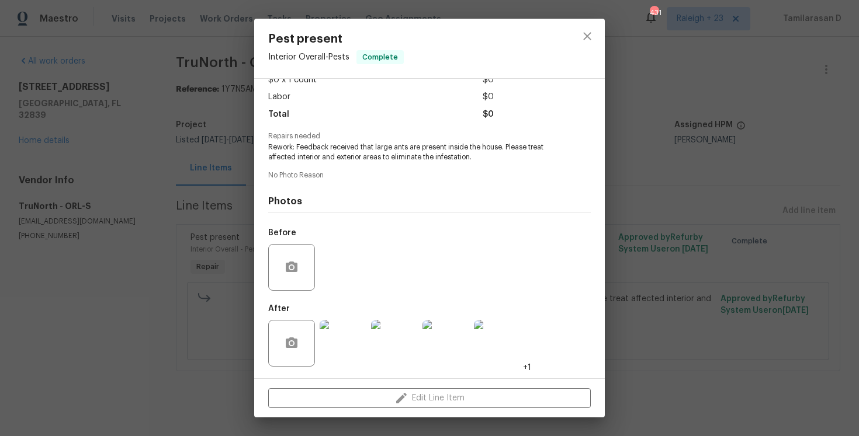
click at [346, 325] on img at bounding box center [342, 343] width 47 height 47
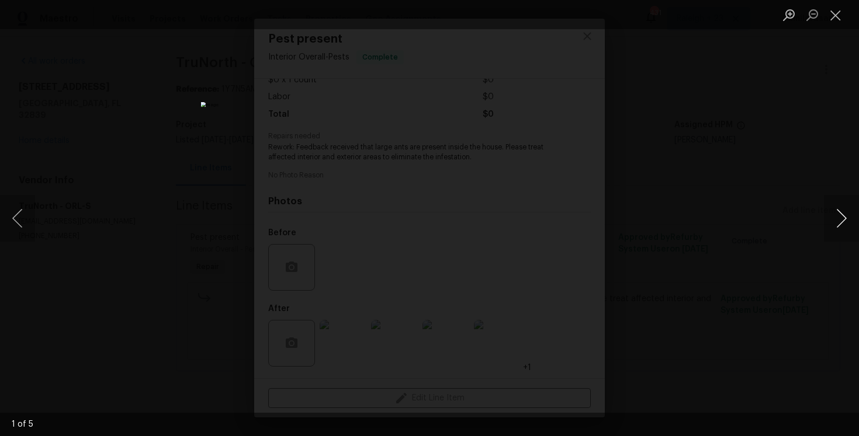
click at [841, 224] on button "Next image" at bounding box center [841, 218] width 35 height 47
click at [841, 227] on button "Next image" at bounding box center [841, 218] width 35 height 47
click at [832, 206] on button "Next image" at bounding box center [841, 218] width 35 height 47
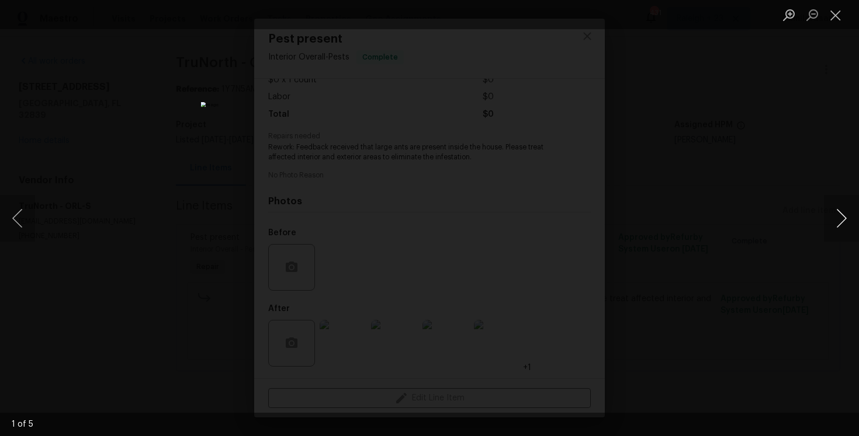
click at [832, 206] on button "Next image" at bounding box center [841, 218] width 35 height 47
click at [839, 223] on button "Next image" at bounding box center [841, 218] width 35 height 47
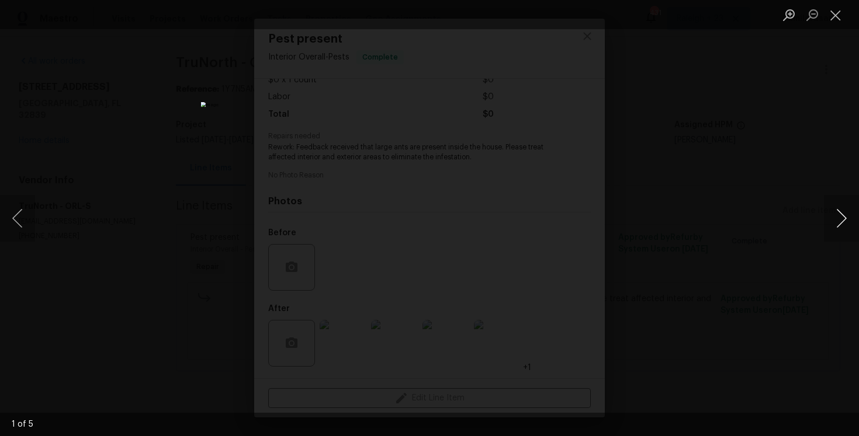
click at [839, 223] on button "Next image" at bounding box center [841, 218] width 35 height 47
click at [838, 214] on button "Next image" at bounding box center [841, 218] width 35 height 47
click at [842, 212] on button "Next image" at bounding box center [841, 218] width 35 height 47
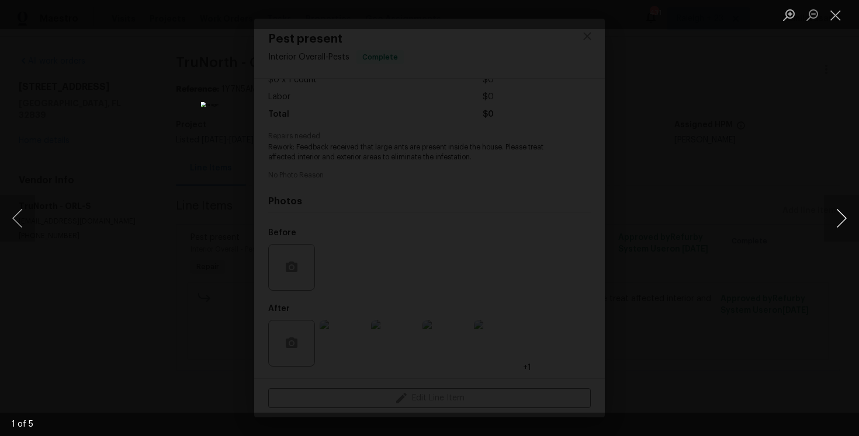
click at [842, 212] on button "Next image" at bounding box center [841, 218] width 35 height 47
click at [842, 214] on button "Next image" at bounding box center [841, 218] width 35 height 47
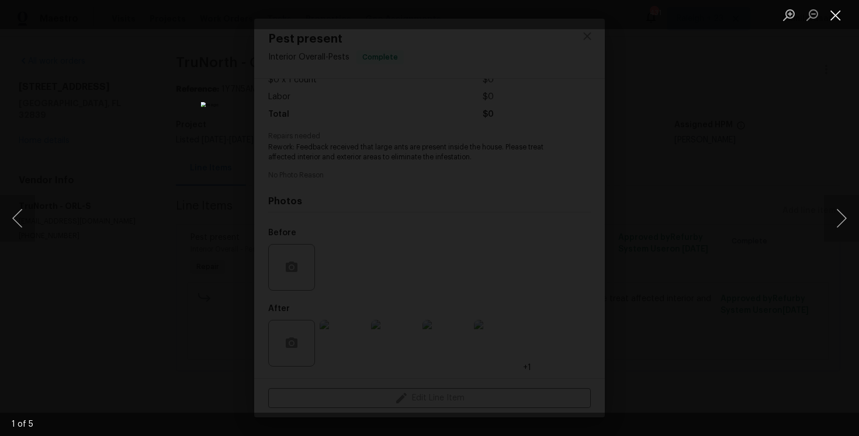
click at [835, 23] on button "Close lightbox" at bounding box center [835, 15] width 23 height 20
